Goal: Check status: Check status

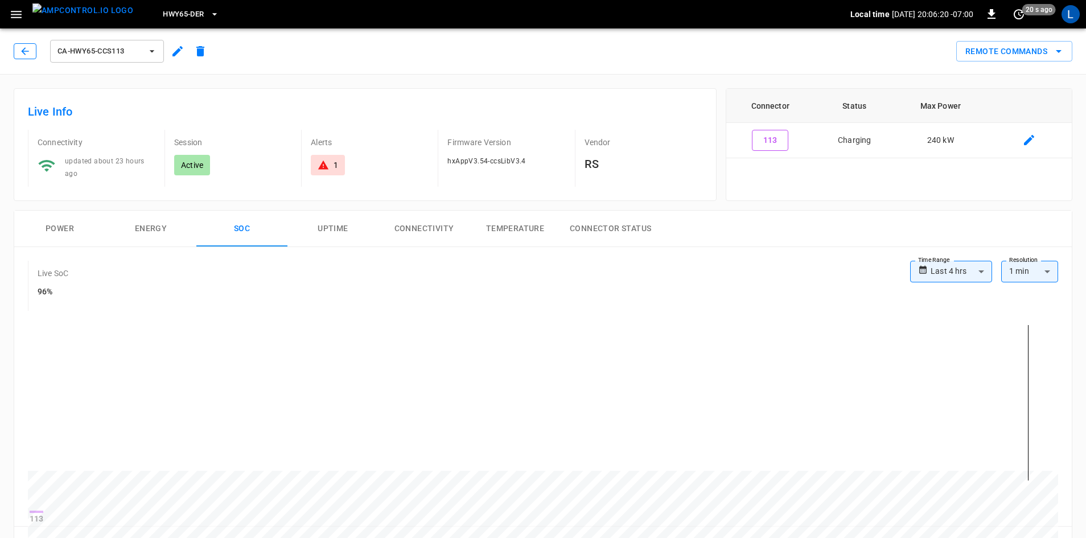
click at [23, 50] on icon "button" at bounding box center [24, 50] width 7 height 7
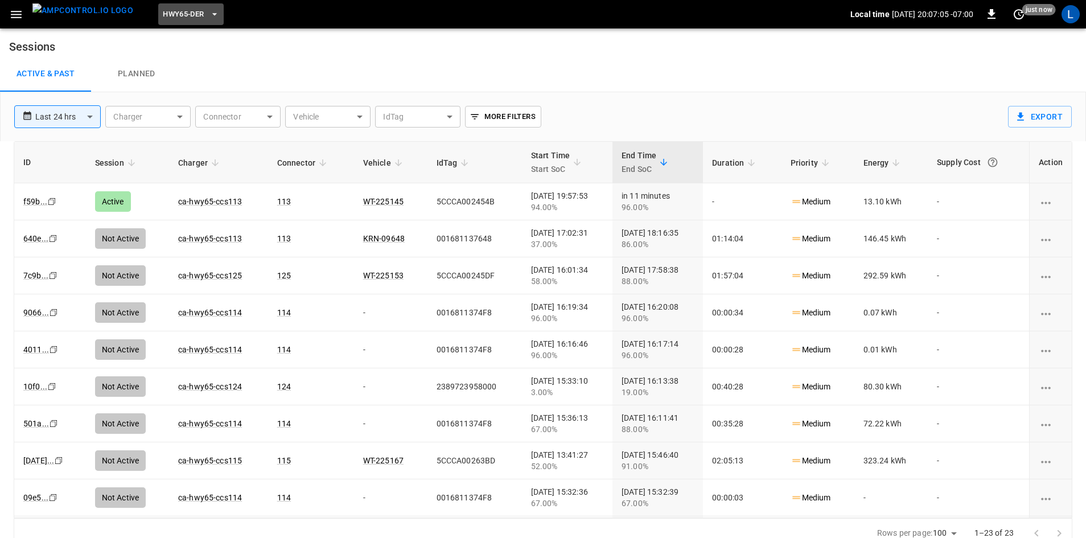
click at [174, 11] on span "HWY65-DER" at bounding box center [183, 14] width 41 height 13
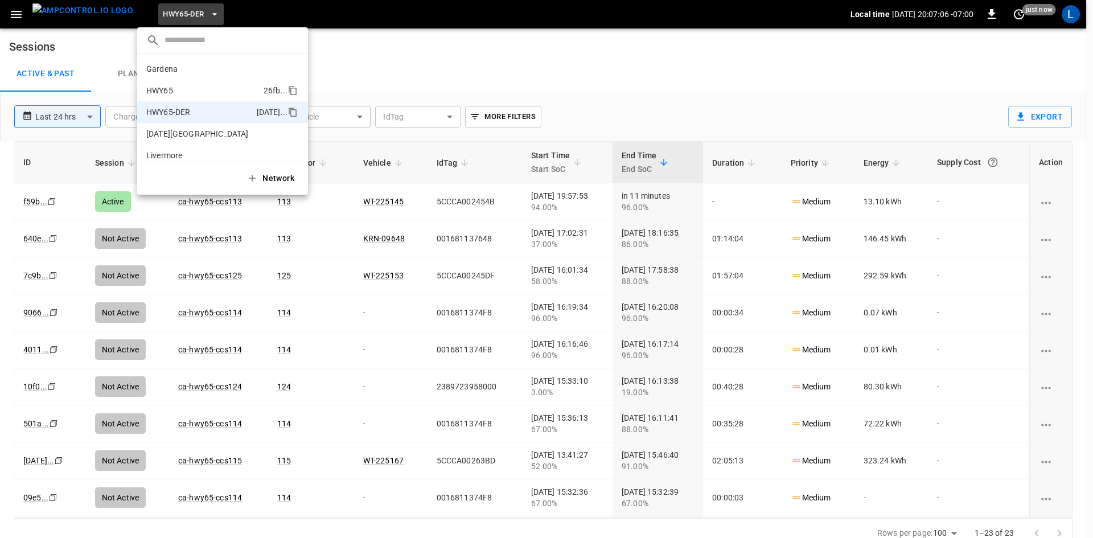
click at [196, 91] on p "HWY65" at bounding box center [202, 90] width 113 height 11
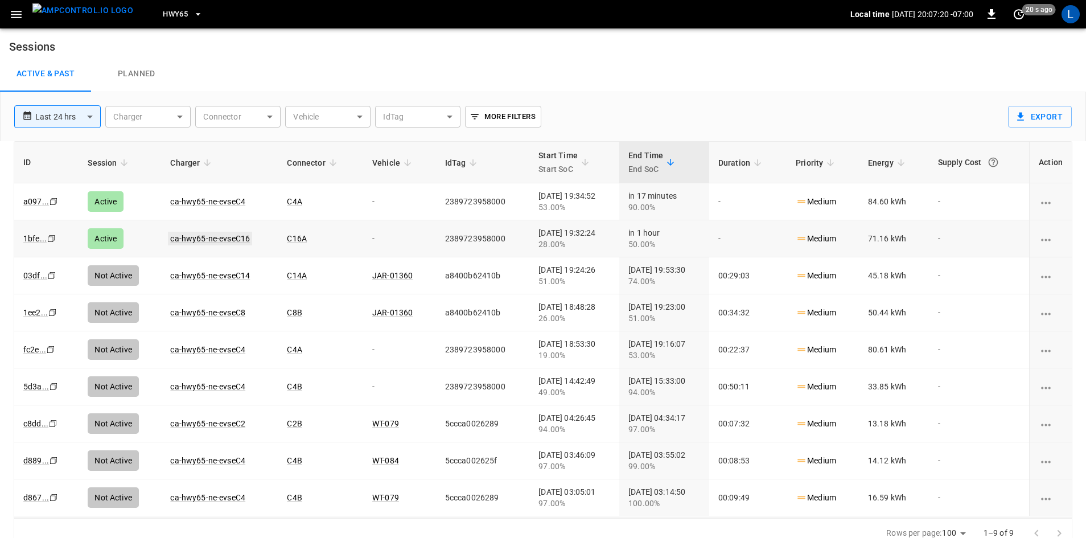
click at [191, 236] on link "ca-hwy65-ne-evseC16" at bounding box center [210, 239] width 84 height 14
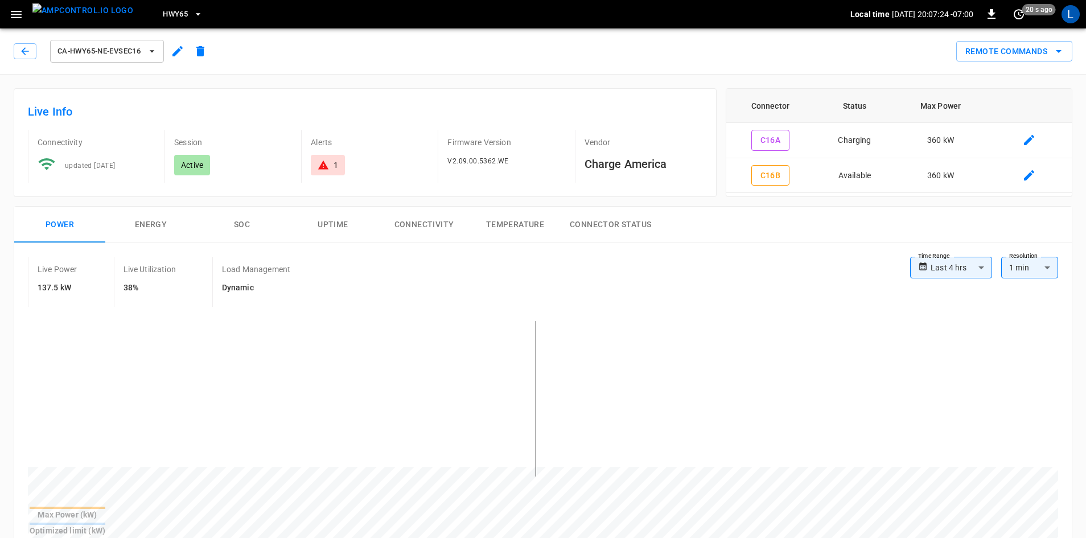
click at [238, 232] on button "SOC" at bounding box center [241, 225] width 91 height 36
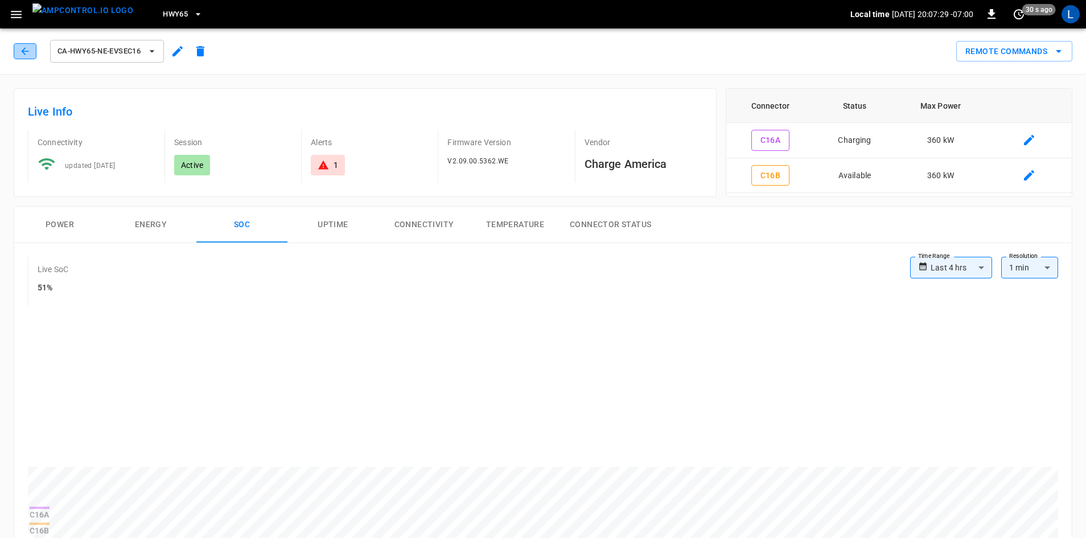
click at [15, 51] on button "button" at bounding box center [25, 51] width 23 height 16
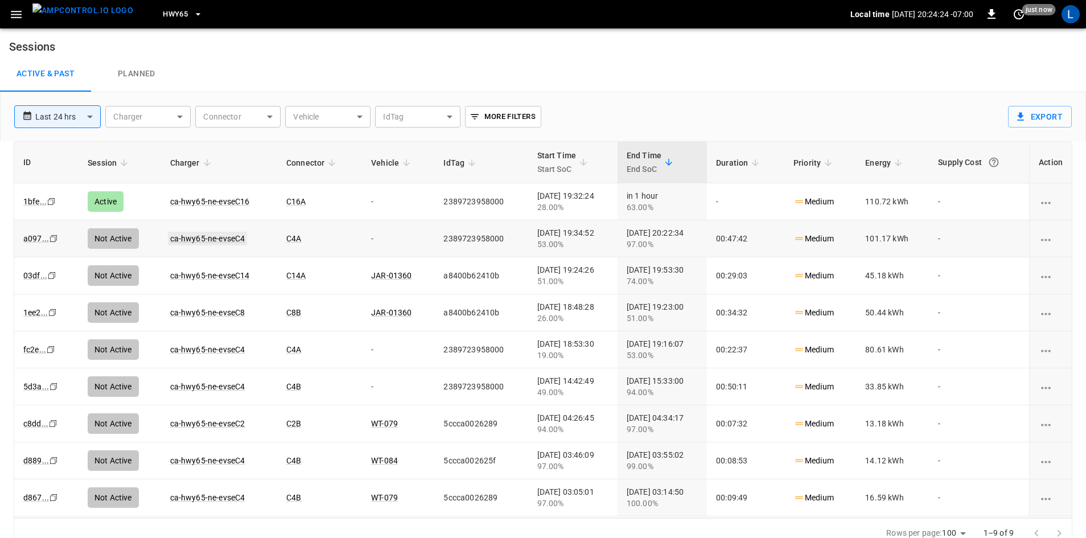
click at [178, 235] on link "ca-hwy65-ne-evseC4" at bounding box center [208, 239] width 80 height 14
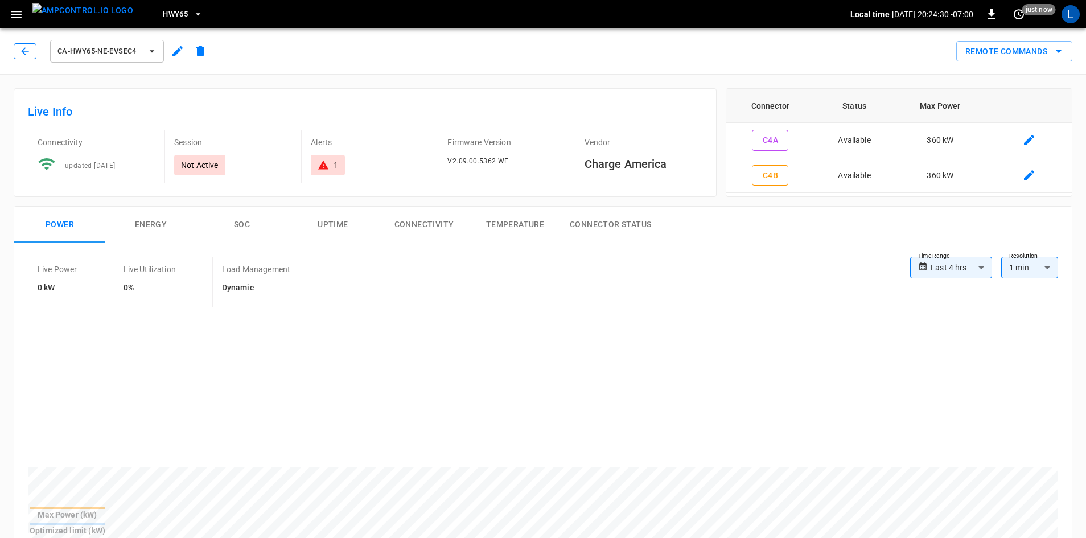
click at [33, 53] on button "button" at bounding box center [25, 51] width 23 height 16
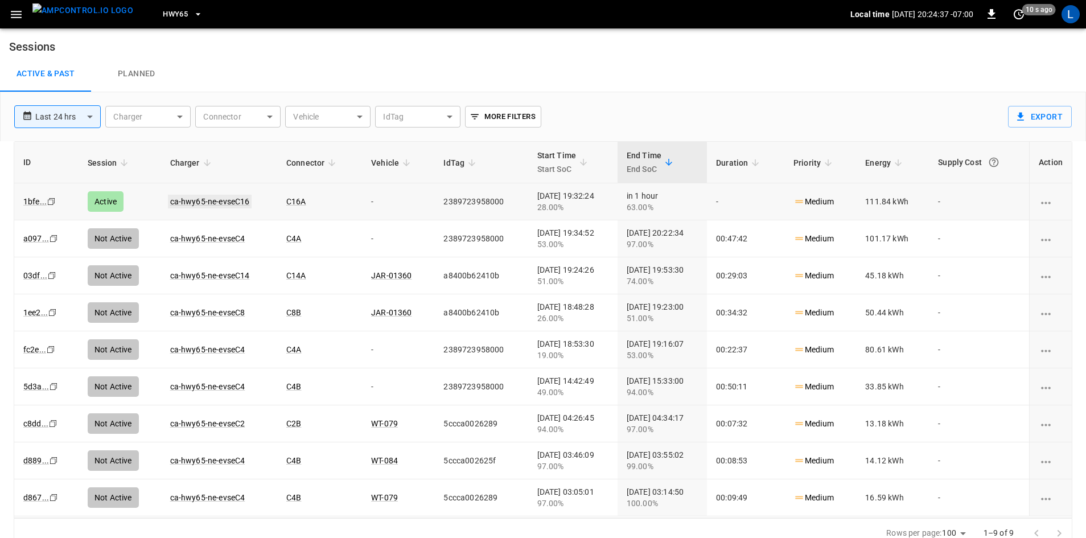
click at [176, 199] on link "ca-hwy65-ne-evseC16" at bounding box center [210, 202] width 84 height 14
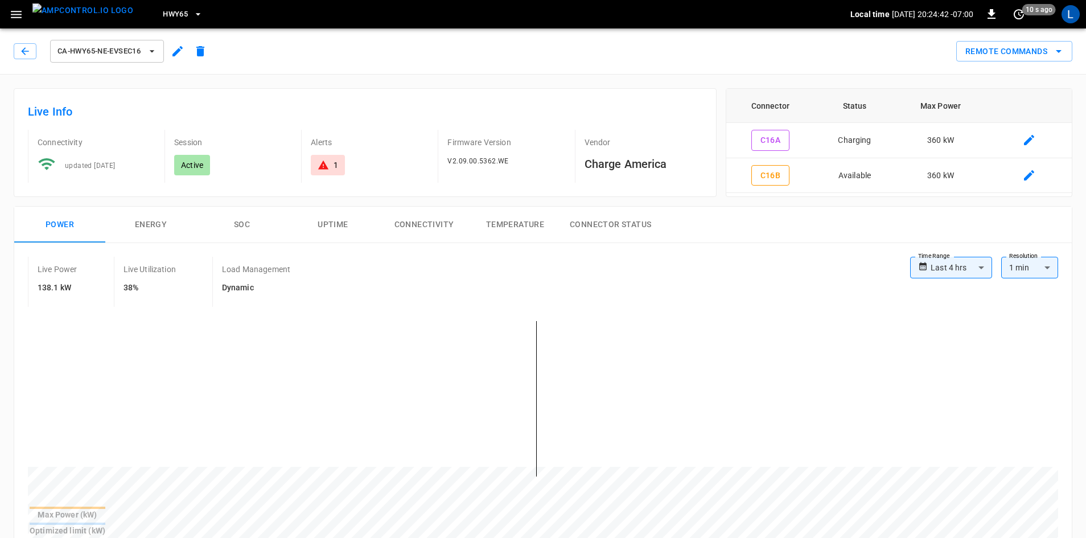
click at [239, 221] on button "SOC" at bounding box center [241, 225] width 91 height 36
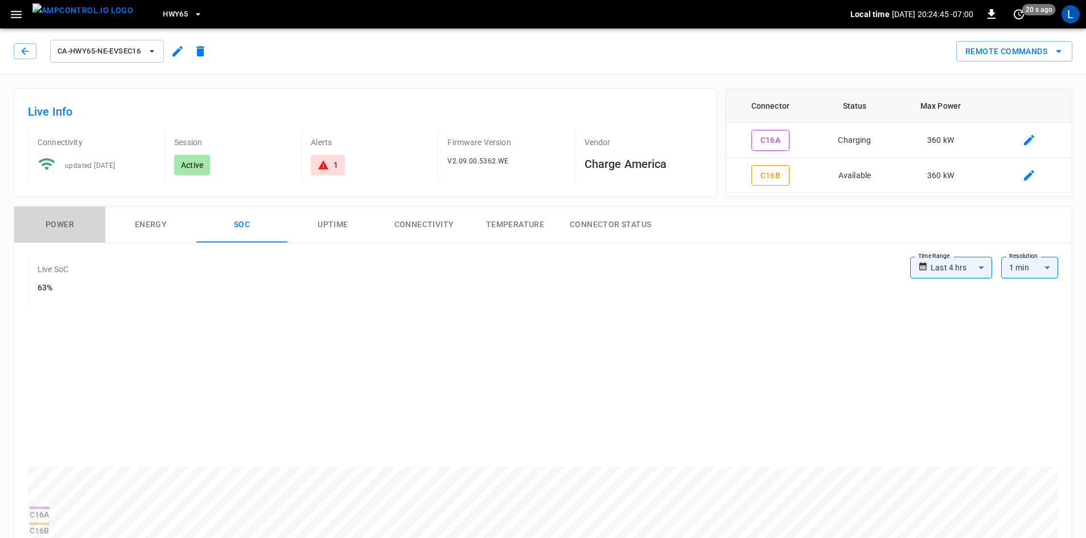
click at [56, 219] on button "Power" at bounding box center [59, 225] width 91 height 36
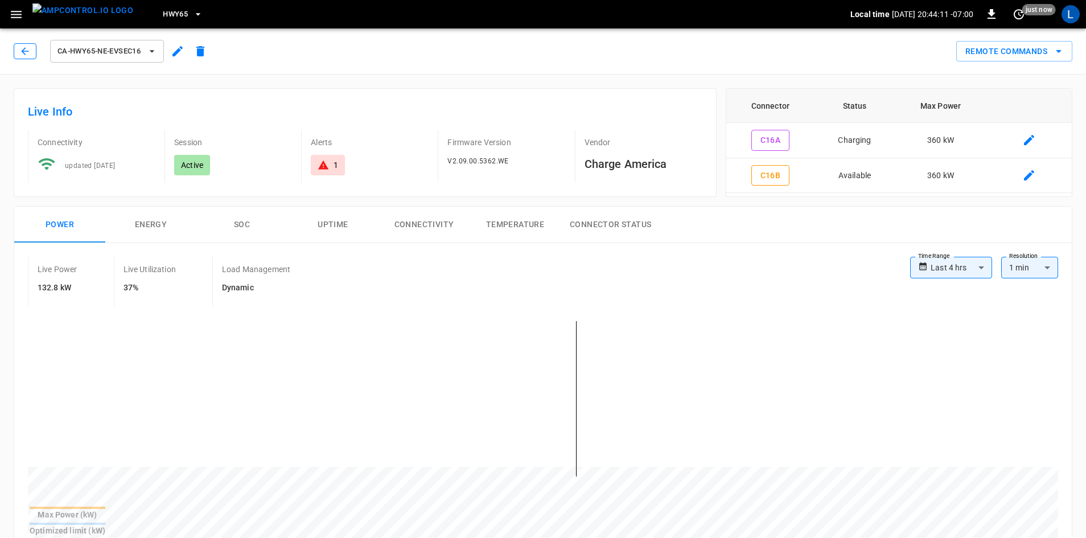
click at [24, 53] on icon "button" at bounding box center [24, 50] width 7 height 7
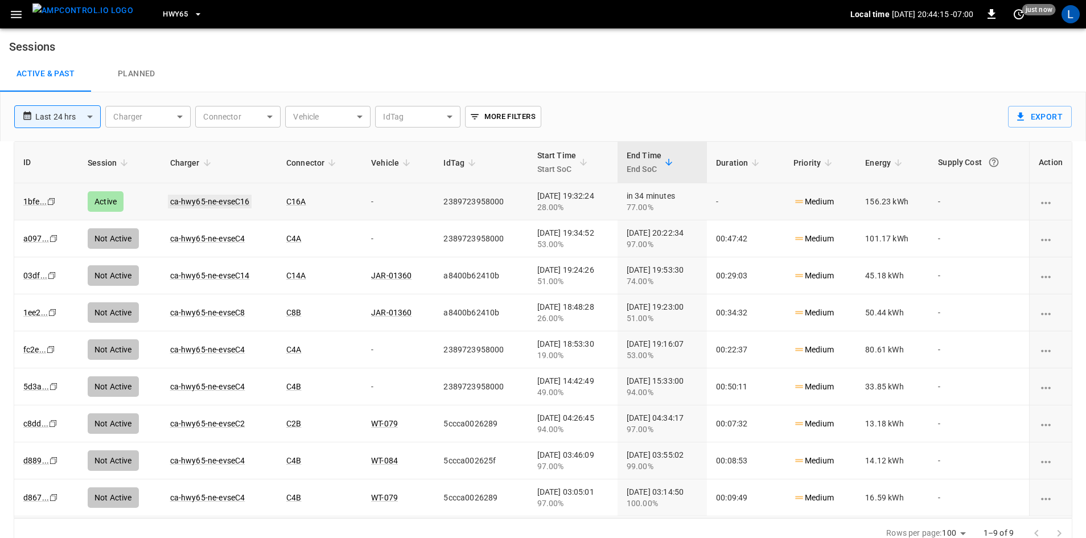
click at [213, 203] on link "ca-hwy65-ne-evseC16" at bounding box center [210, 202] width 84 height 14
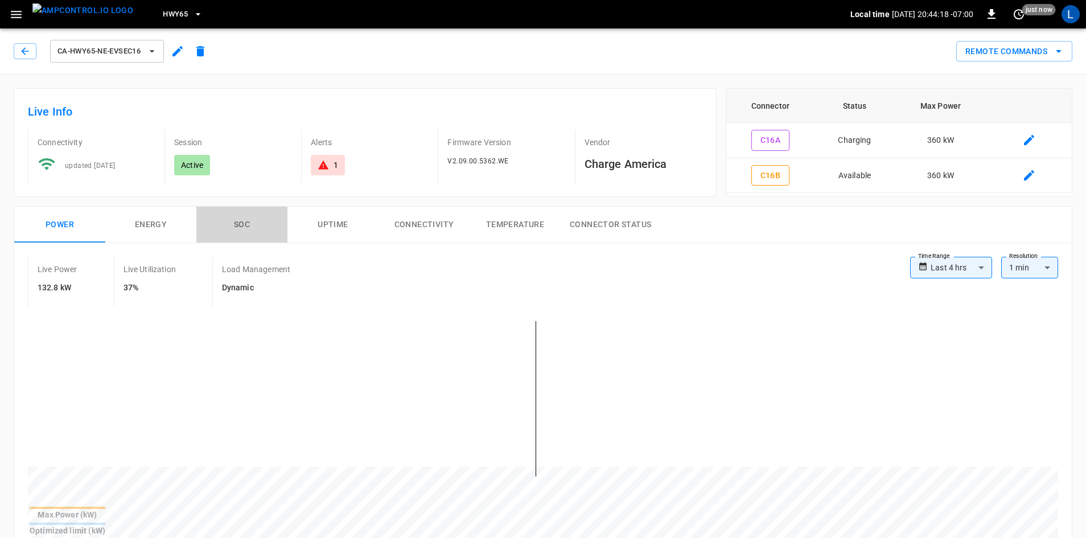
click at [244, 224] on button "SOC" at bounding box center [241, 225] width 91 height 36
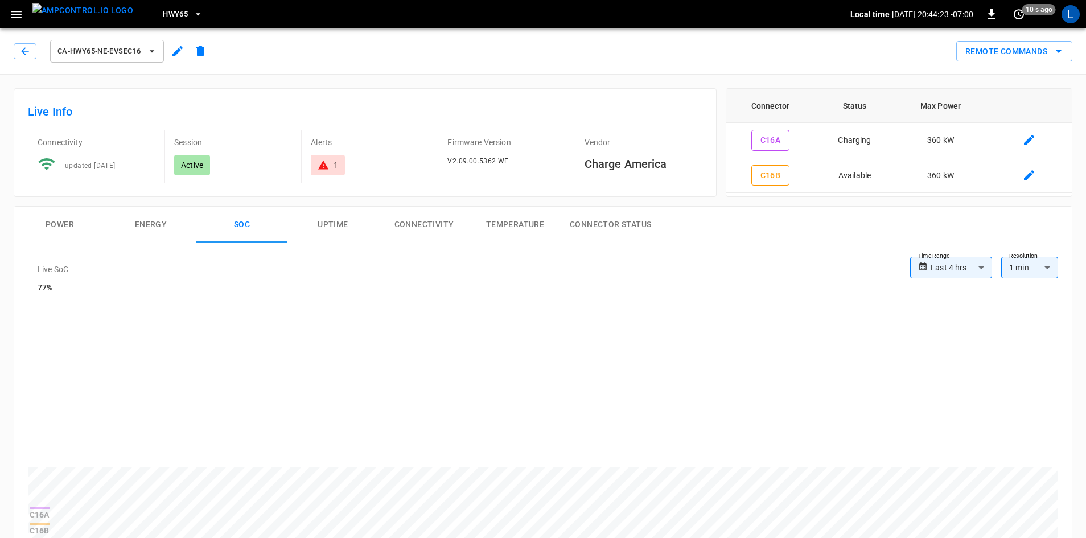
click at [71, 224] on button "Power" at bounding box center [59, 225] width 91 height 36
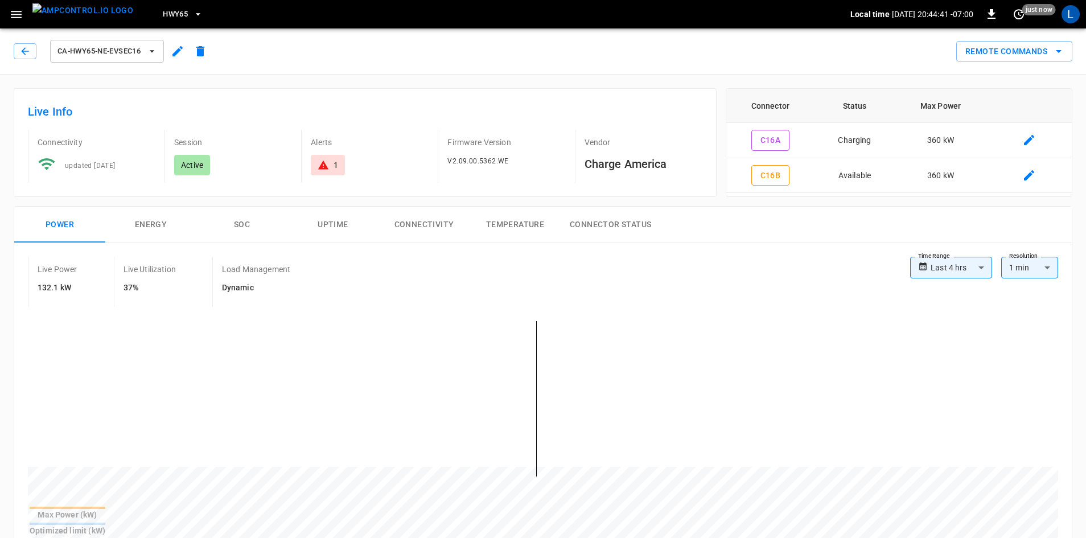
click at [231, 225] on button "SOC" at bounding box center [241, 225] width 91 height 36
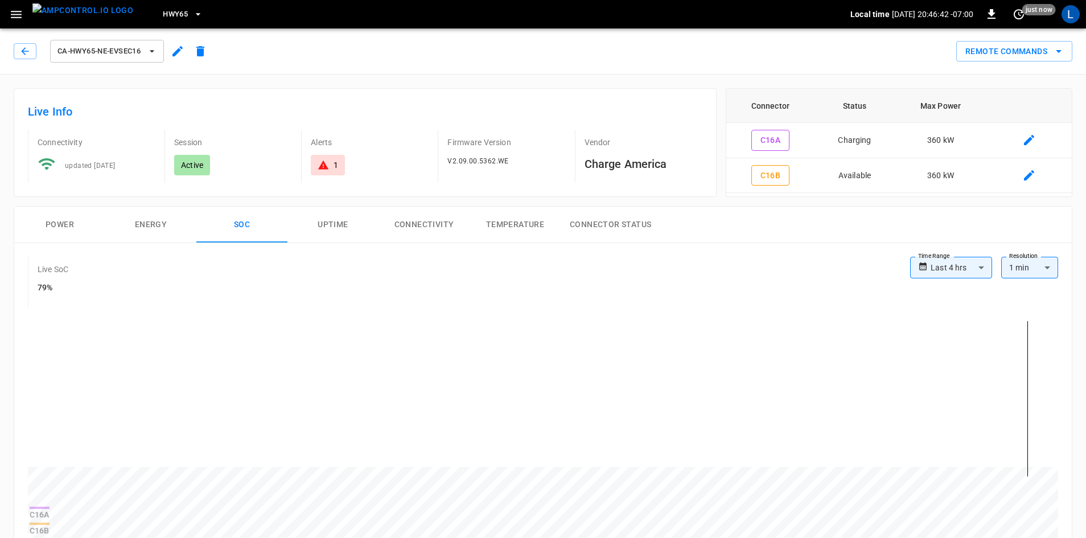
click at [68, 224] on button "Power" at bounding box center [59, 225] width 91 height 36
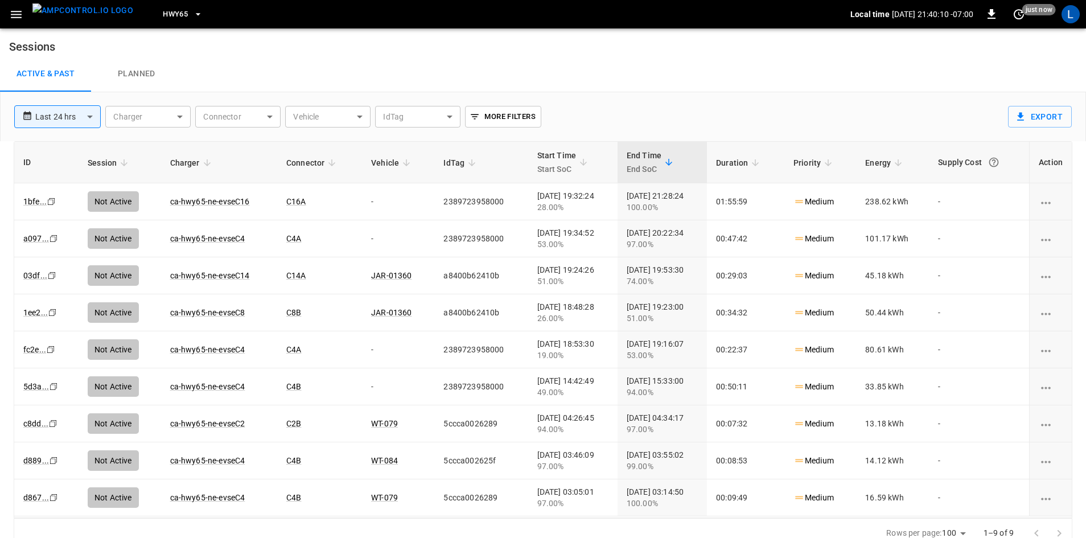
click at [216, 199] on link "ca-hwy65-ne-evseC16" at bounding box center [210, 201] width 80 height 9
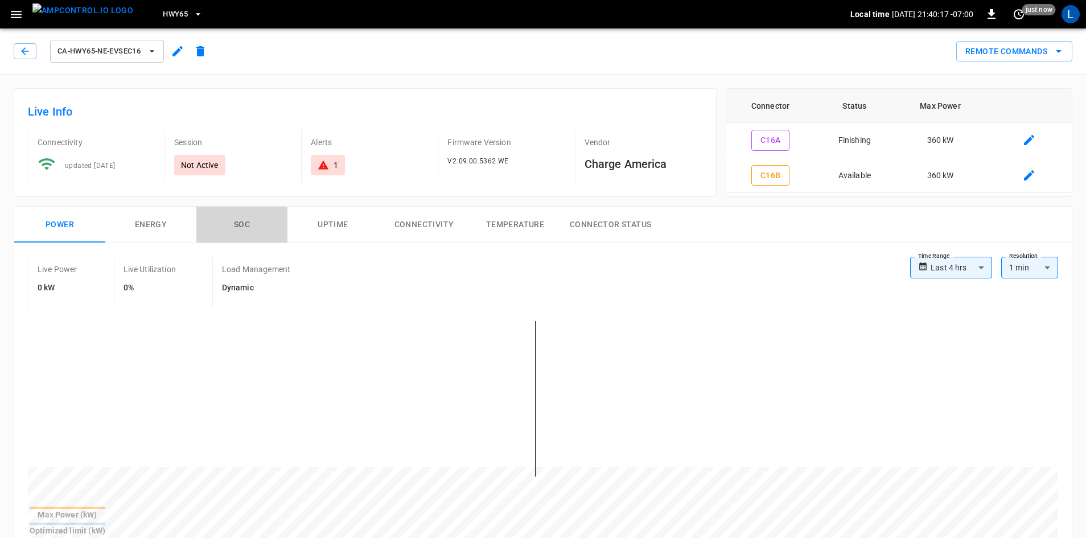
click at [235, 225] on button "SOC" at bounding box center [241, 225] width 91 height 36
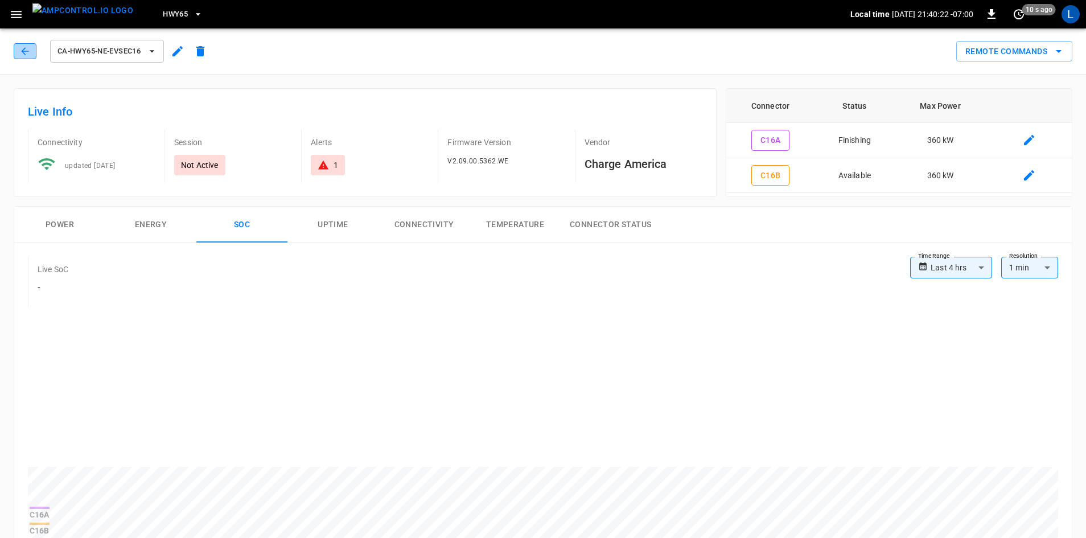
click at [35, 55] on button "button" at bounding box center [25, 51] width 23 height 16
